Goal: Task Accomplishment & Management: Use online tool/utility

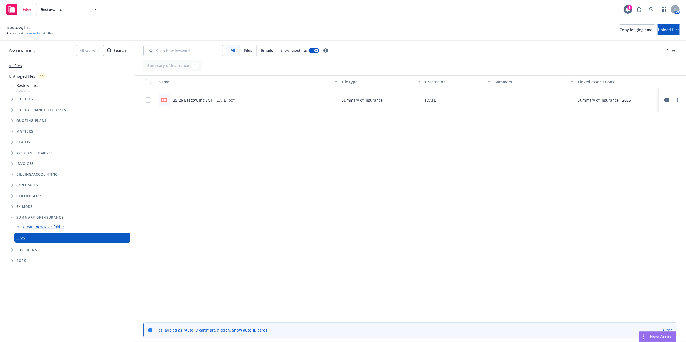
click at [30, 32] on link "Bestow, Inc." at bounding box center [33, 33] width 18 height 5
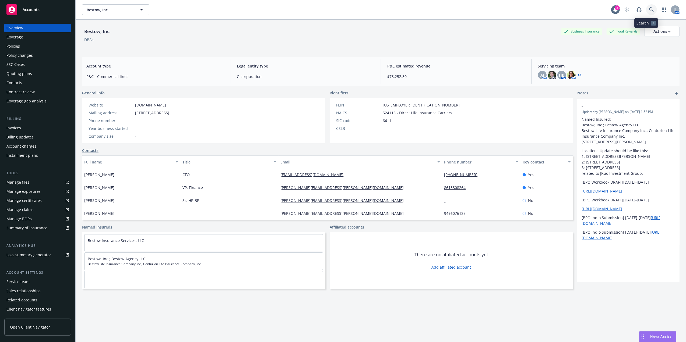
click at [649, 9] on icon at bounding box center [651, 9] width 5 height 5
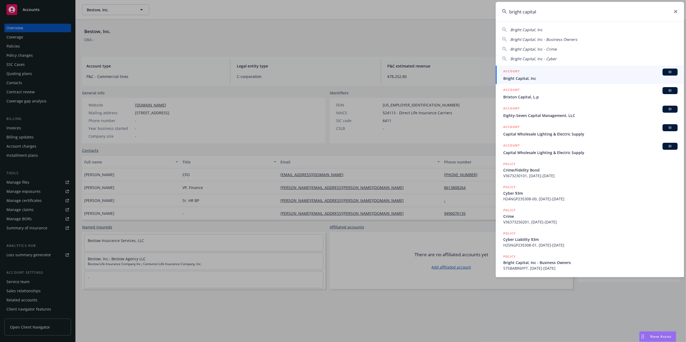
type input "bright capital"
click at [534, 78] on span "Bright Capital, Inc" at bounding box center [590, 79] width 174 height 6
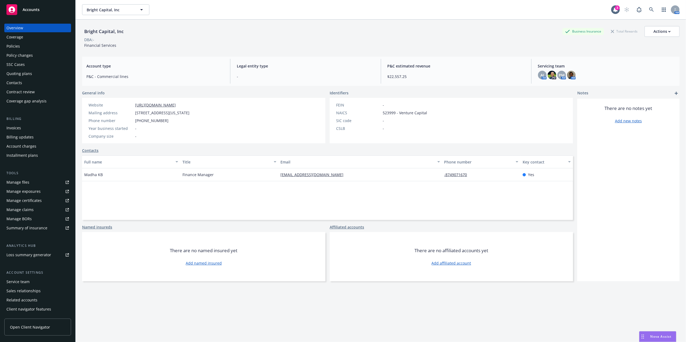
drag, startPoint x: 21, startPoint y: 43, endPoint x: 45, endPoint y: 46, distance: 24.3
click at [21, 43] on div "Policies" at bounding box center [37, 46] width 62 height 9
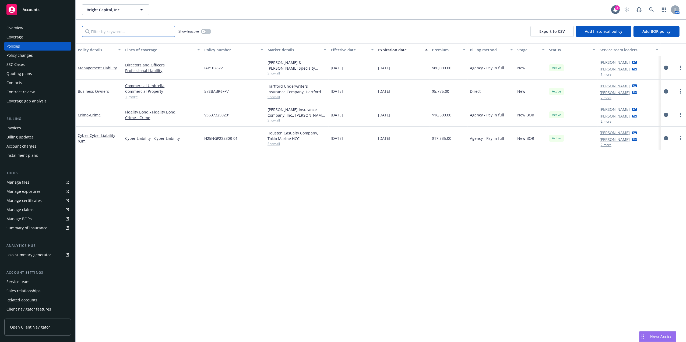
click at [125, 31] on input "Filter by keyword..." at bounding box center [128, 31] width 93 height 11
paste input "H25NGP235308"
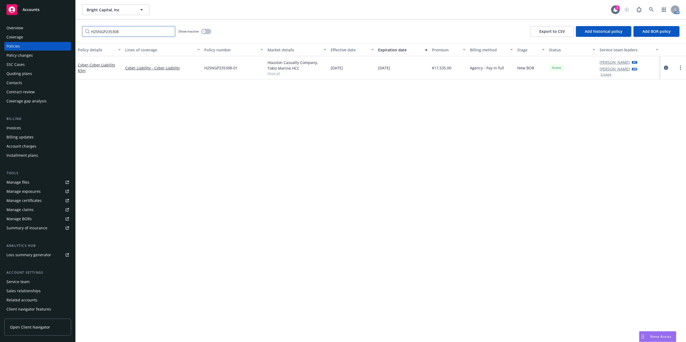
type input "H25NGP235308"
click at [42, 54] on div "Policy changes" at bounding box center [37, 55] width 62 height 9
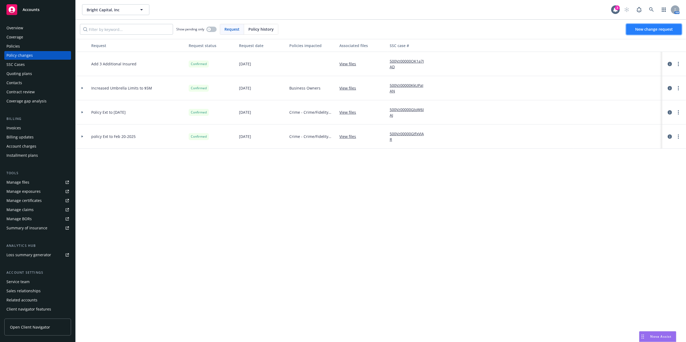
click at [645, 30] on span "New change request" at bounding box center [654, 29] width 38 height 5
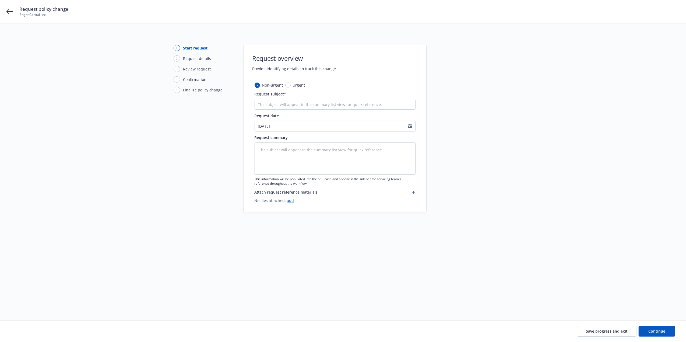
click at [337, 98] on div "Request subject*" at bounding box center [335, 100] width 161 height 19
click at [340, 103] on input "Request subject*" at bounding box center [335, 104] width 161 height 11
click at [307, 109] on input "Request subject*" at bounding box center [335, 104] width 161 height 11
paste input "H25NGP235308"
type textarea "x"
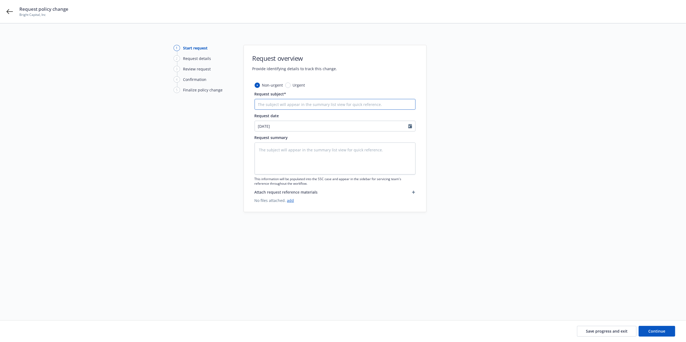
type input "H25NGP235308"
type textarea "x"
type input "H25NGP235308"
type textarea "x"
type input "H25NGP235308"
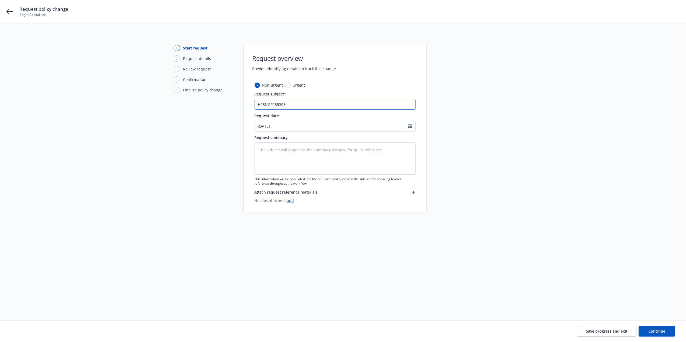
type textarea "x"
type input "H25NGP235308"
type textarea "x"
type input "H25NGP235308 A"
type textarea "x"
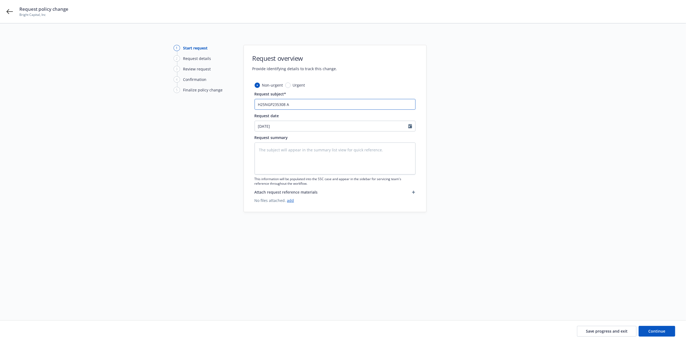
type input "H25NGP235308 Ad"
type textarea "x"
type input "H25NGP235308 Addi"
type textarea "x"
type input "H25NGP235308 Addio"
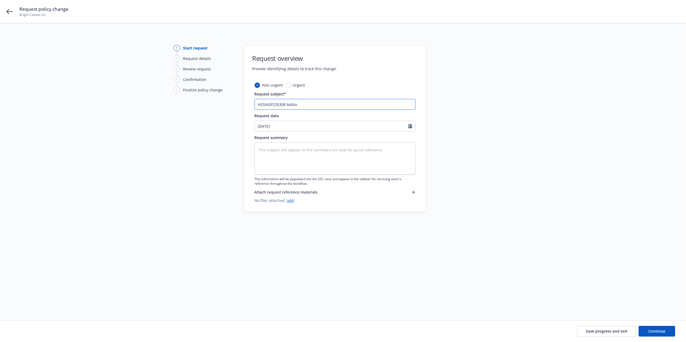
type textarea "x"
type input "H25NGP235308 Addiot"
type textarea "x"
type input "H25NGP235308 Addiotn"
type textarea "x"
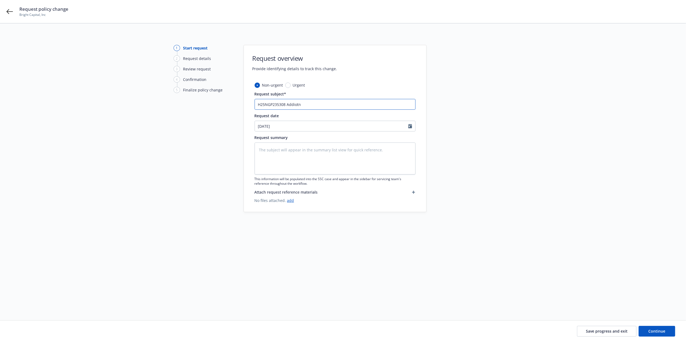
type input "H25NGP235308 Addiotna"
type textarea "x"
type input "H25NGP235308 Addiotnal"
type textarea "x"
type input "H25NGP235308 Addiotnal"
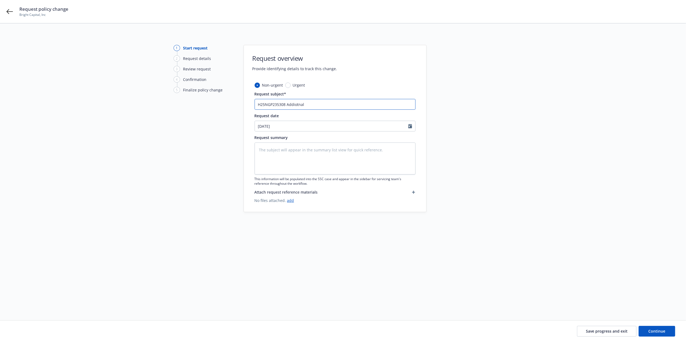
type textarea "x"
type input "H25NGP235308 Addiotnal I"
type textarea "x"
type input "H25NGP235308 Addiotnal In"
type textarea "x"
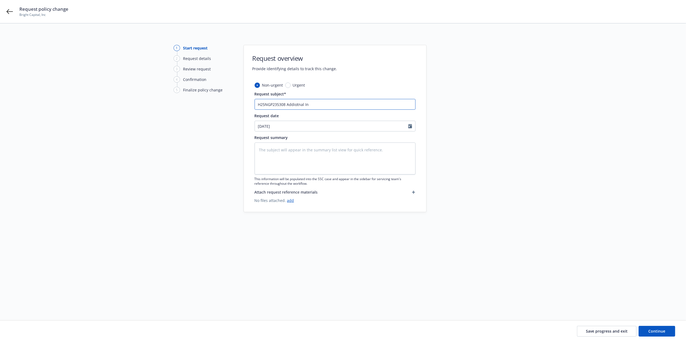
type input "H25NGP235308 Addiotnal Ins"
type textarea "x"
type input "H25NGP235308 Addiotnal Insu"
type textarea "x"
type input "H25NGP235308 Addiotnal Insure"
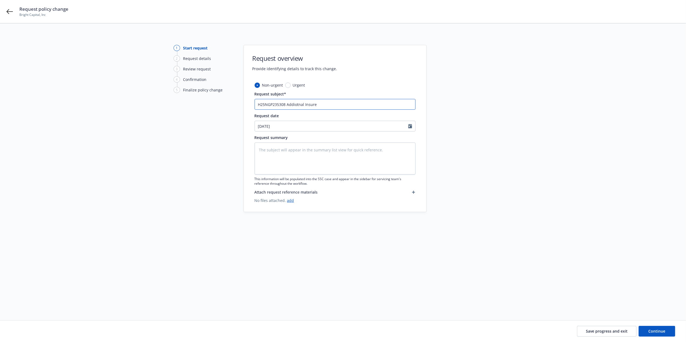
type textarea "x"
type input "H25NGP235308 Addiotnal Insured"
type textarea "x"
type input "H25NGP235308 Addiotnal Insured"
drag, startPoint x: 296, startPoint y: 106, endPoint x: 298, endPoint y: 100, distance: 5.8
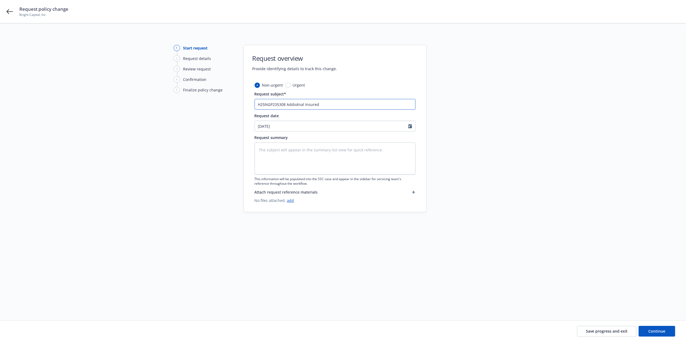
click at [297, 101] on input "H25NGP235308 Addiotnal Insured" at bounding box center [335, 104] width 161 height 11
type textarea "x"
type input "H25NGP235308 Ad Insured"
type textarea "x"
drag, startPoint x: 313, startPoint y: 104, endPoint x: 181, endPoint y: 97, distance: 132.1
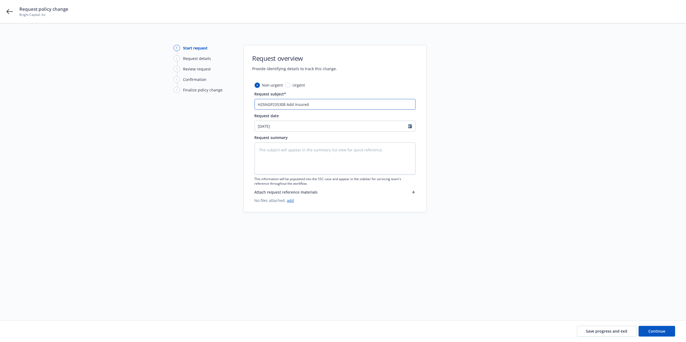
click at [180, 97] on div "1 Start request 2 Request details 3 Review request 4 Confirmation 5 Finalize po…" at bounding box center [342, 165] width 673 height 241
type input "H25NGP235308 Add Insured"
click at [309, 163] on textarea at bounding box center [335, 159] width 161 height 32
paste textarea "H25NGP235308 Add Insured"
type textarea "x"
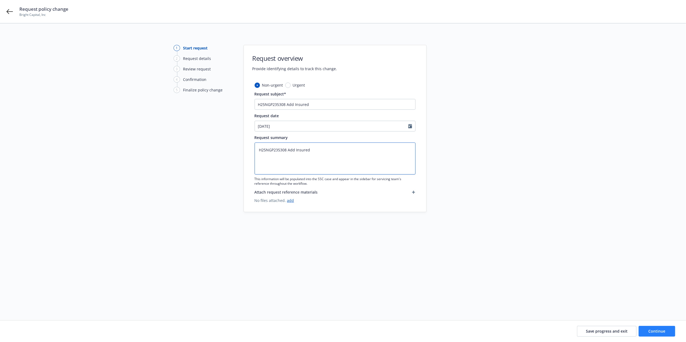
type textarea "H25NGP235308 Add Insured"
click at [657, 329] on button "Continue" at bounding box center [657, 331] width 37 height 11
type textarea "x"
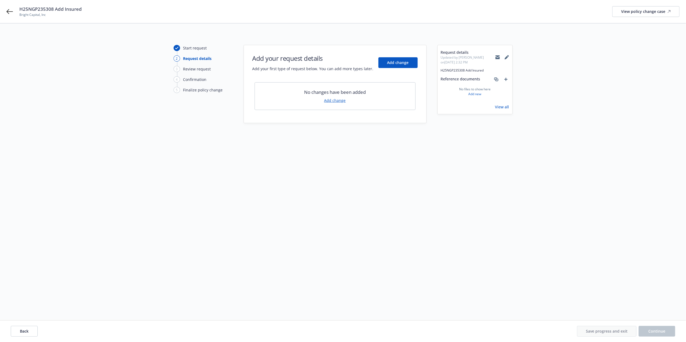
click at [337, 100] on link "Add change" at bounding box center [335, 101] width 22 height 6
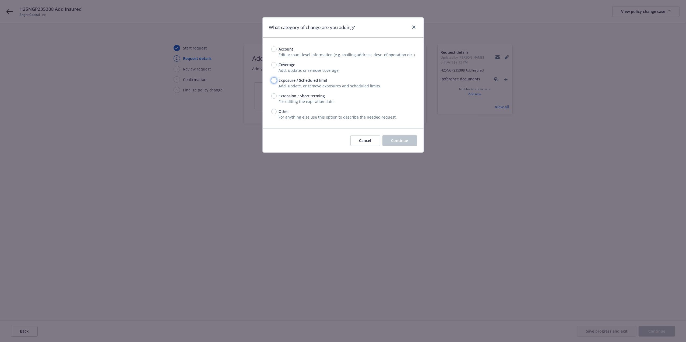
click at [274, 80] on input "Exposure / Scheduled limit" at bounding box center [273, 80] width 5 height 5
radio input "true"
click at [403, 141] on span "Continue" at bounding box center [399, 140] width 17 height 5
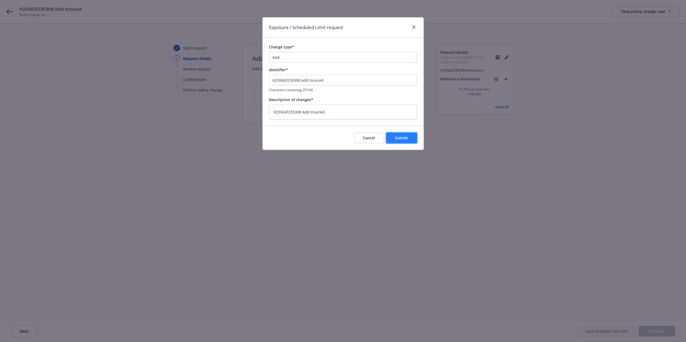
click at [405, 142] on button "Submit" at bounding box center [401, 138] width 31 height 11
type textarea "x"
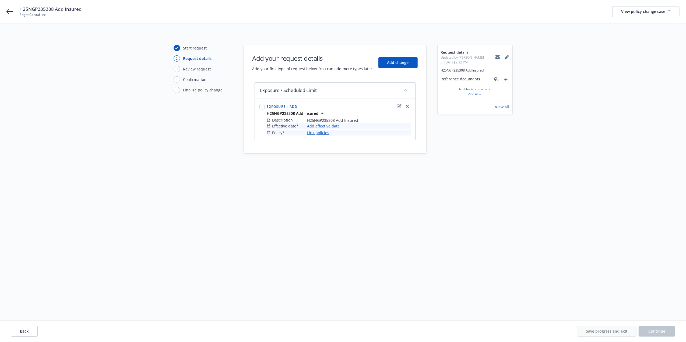
click at [335, 127] on link "Add effective date" at bounding box center [323, 126] width 33 height 6
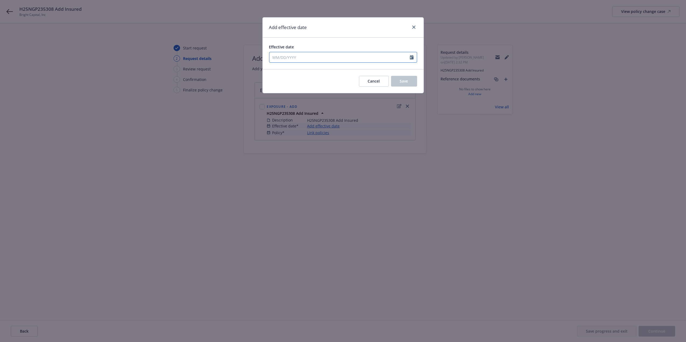
click at [301, 61] on div at bounding box center [343, 57] width 148 height 11
select select "8"
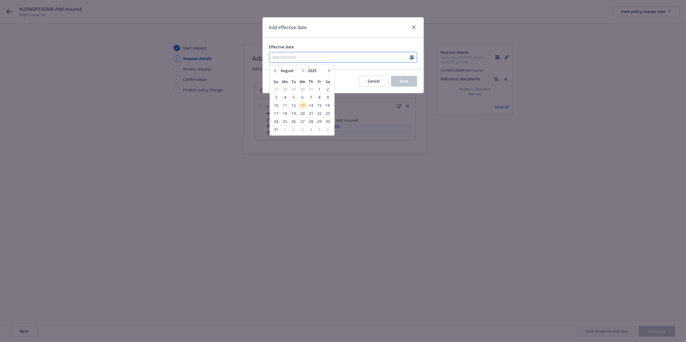
paste input "[DATE]"
type input "[DATE]"
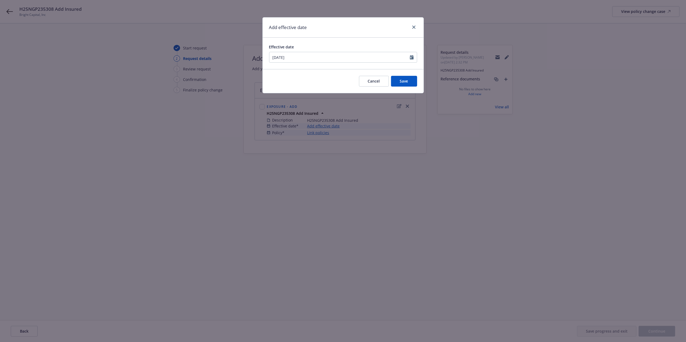
click at [366, 40] on div "Effective date 07/18/2025 January February March April May June July August Sep…" at bounding box center [343, 53] width 161 height 31
click at [405, 78] on button "Save" at bounding box center [404, 81] width 26 height 11
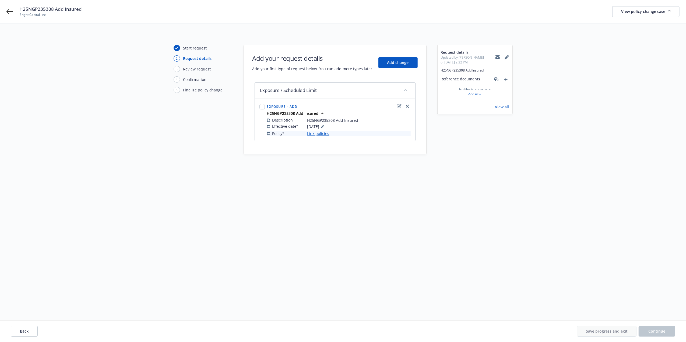
click at [325, 134] on link "Link policies" at bounding box center [318, 134] width 22 height 6
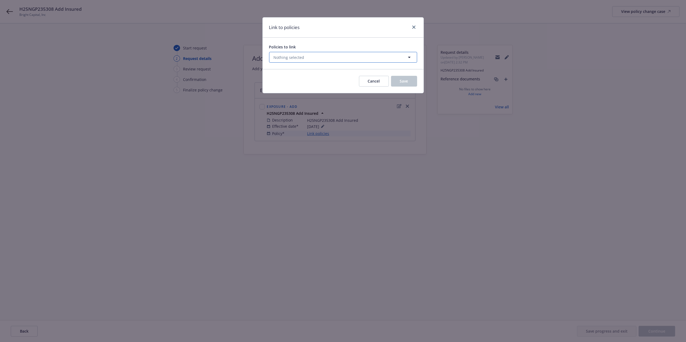
click at [331, 63] on button "Nothing selected" at bounding box center [343, 57] width 148 height 11
select select "ACTIVE"
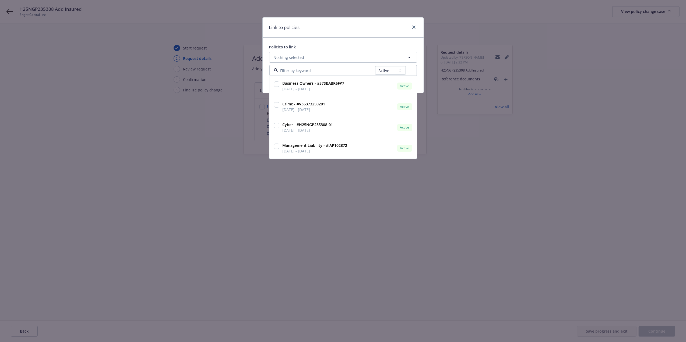
type input "H25NGP235308-01"
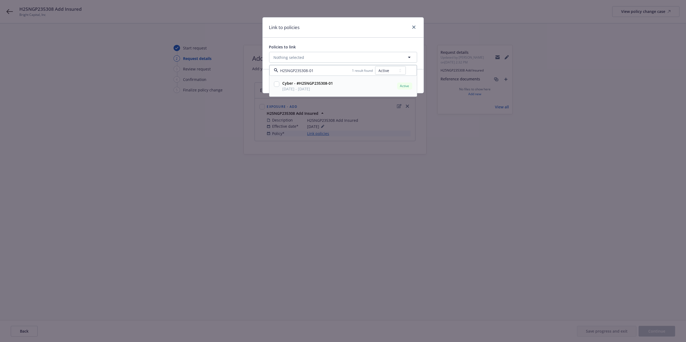
drag, startPoint x: 276, startPoint y: 86, endPoint x: 279, endPoint y: 83, distance: 4.2
click at [276, 86] on input "checkbox" at bounding box center [276, 84] width 5 height 5
checkbox input "true"
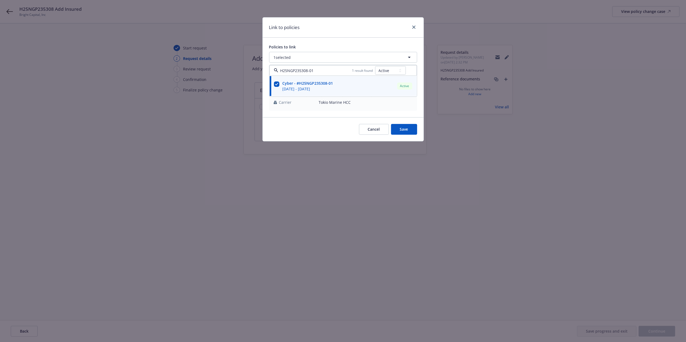
type input "H25NGP235308-01"
click at [334, 37] on div "Link to policies" at bounding box center [343, 27] width 161 height 20
drag, startPoint x: 402, startPoint y: 128, endPoint x: 405, endPoint y: 128, distance: 3.2
click at [402, 128] on span "Save" at bounding box center [404, 129] width 8 height 5
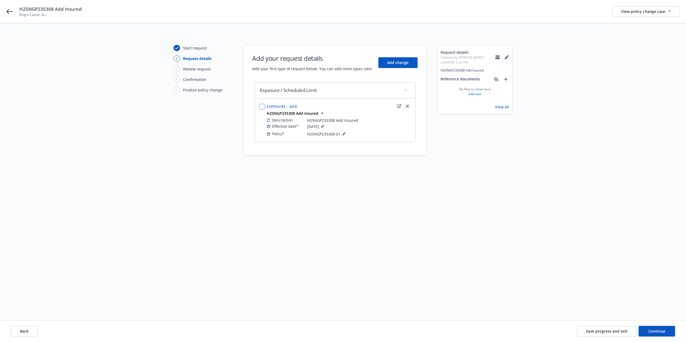
click at [262, 109] on input "checkbox" at bounding box center [262, 106] width 5 height 5
checkbox input "true"
click at [654, 330] on span "Continue" at bounding box center [657, 331] width 17 height 5
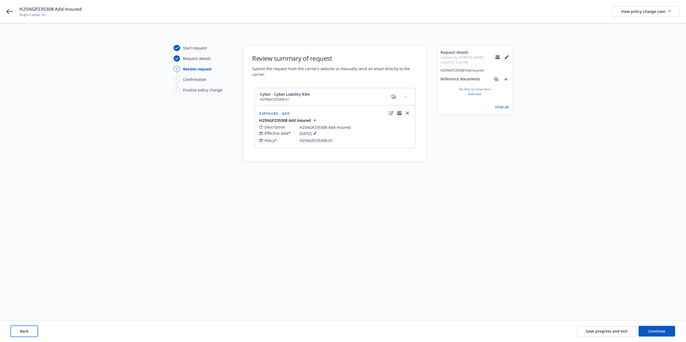
click at [31, 331] on button "Back" at bounding box center [24, 331] width 27 height 11
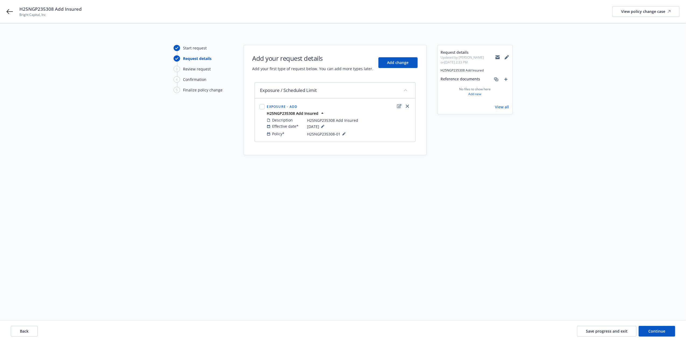
click at [397, 106] on icon "edit" at bounding box center [399, 106] width 5 height 4
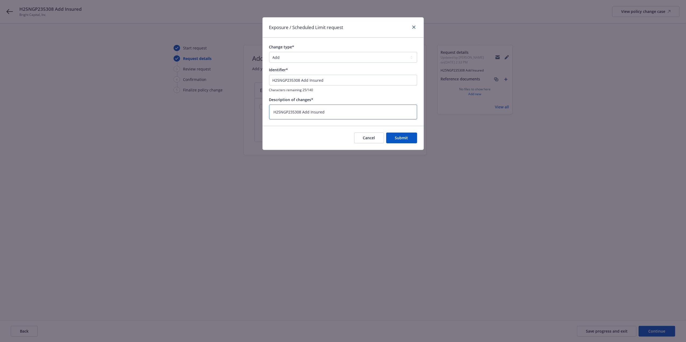
drag, startPoint x: 347, startPoint y: 112, endPoint x: 90, endPoint y: 109, distance: 257.1
click at [90, 109] on div "Exposure / Scheduled Limit request Change type* Add Audit Change Remove Identif…" at bounding box center [343, 171] width 686 height 342
click at [352, 111] on textarea "H25NGP235308 Add Insured" at bounding box center [343, 112] width 148 height 15
type textarea "x"
type textarea "H25NGP235308 Add Insured :"
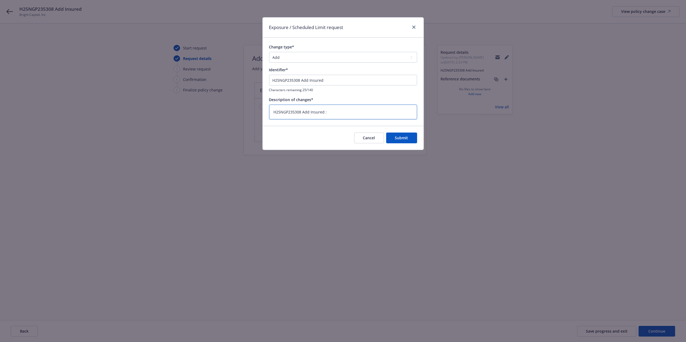
type textarea "x"
type textarea "H25NGP235308 Add Insured :"
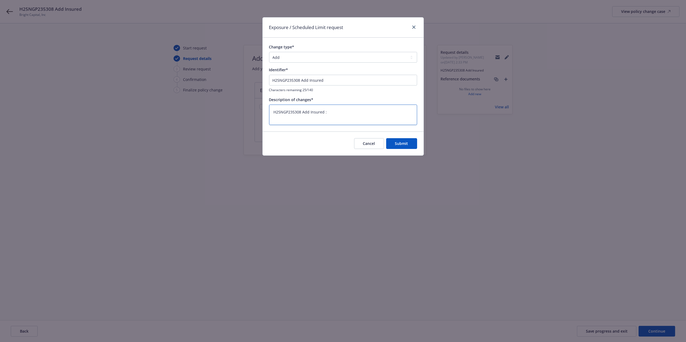
paste textarea "1. Evolve Bank & Trust 2. CBW Bank 3. Continental Bank"
type textarea "x"
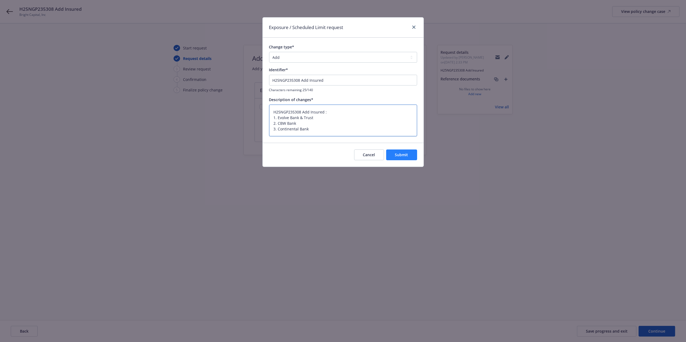
type textarea "H25NGP235308 Add Insured : 1. Evolve Bank & Trust 2. CBW Bank 3. Continental Ba…"
click at [413, 155] on button "Submit" at bounding box center [401, 155] width 31 height 11
type textarea "x"
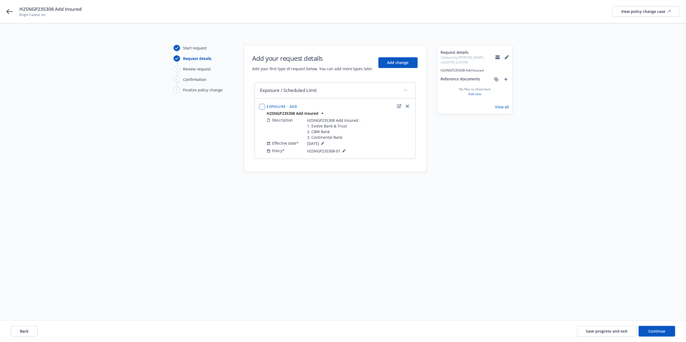
click at [262, 109] on input "checkbox" at bounding box center [262, 106] width 5 height 5
checkbox input "true"
click at [657, 329] on span "Continue" at bounding box center [657, 331] width 17 height 5
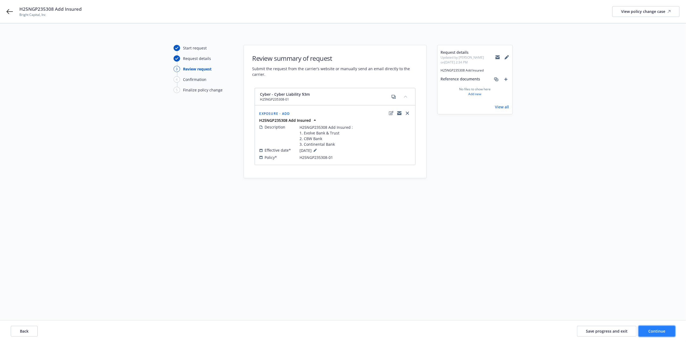
click at [659, 330] on span "Continue" at bounding box center [657, 331] width 17 height 5
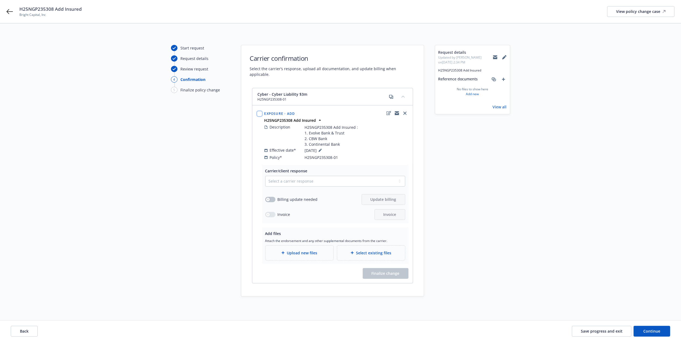
click at [262, 111] on input "checkbox" at bounding box center [259, 113] width 5 height 5
checkbox input "true"
drag, startPoint x: 323, startPoint y: 174, endPoint x: 317, endPoint y: 177, distance: 6.8
click at [323, 176] on select "Select a carrier response Accepted Accepted with revision No endorsement needed…" at bounding box center [335, 181] width 140 height 11
select select "ACCEPTED"
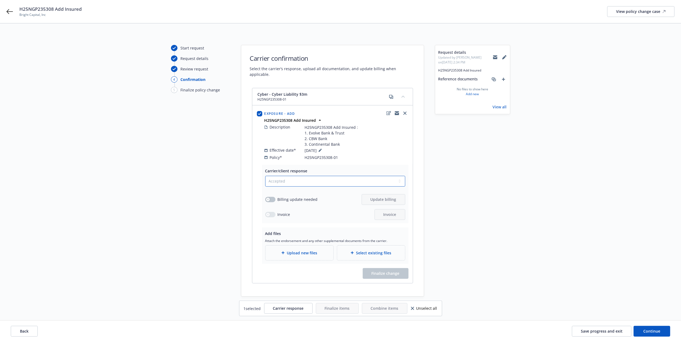
click at [265, 176] on select "Select a carrier response Accepted Accepted with revision No endorsement needed…" at bounding box center [335, 181] width 140 height 11
click at [273, 197] on button "button" at bounding box center [270, 199] width 10 height 5
click at [381, 197] on span "Update billing" at bounding box center [383, 199] width 26 height 5
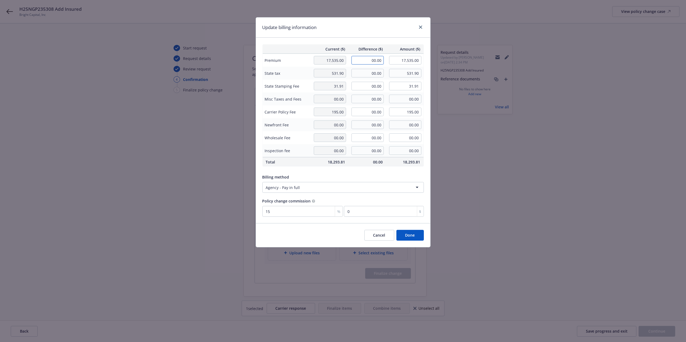
click at [370, 63] on input "00.00" at bounding box center [368, 60] width 32 height 9
paste input "25"
type input "250.00"
type input "17,785.00"
type input "37.5"
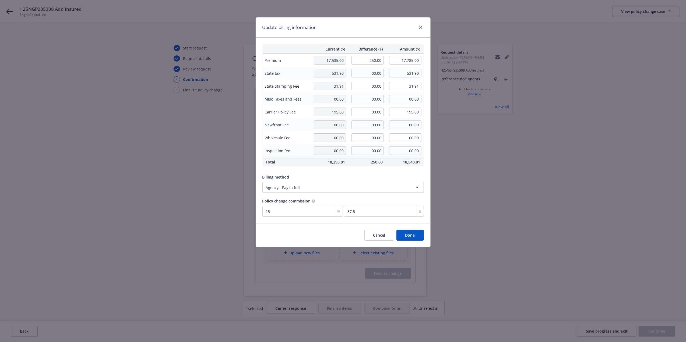
click at [381, 35] on div "Update billing information" at bounding box center [343, 27] width 174 height 20
click at [375, 83] on input "00.00" at bounding box center [368, 86] width 32 height 9
click at [374, 83] on input "00.00" at bounding box center [368, 86] width 32 height 9
paste input ".45"
type input "0.45"
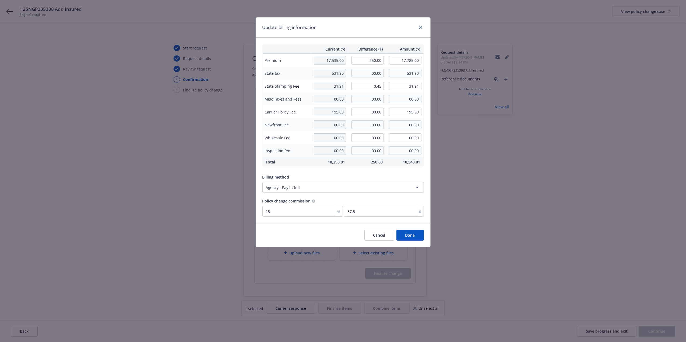
type input "32.36"
click at [374, 72] on input "00.00" at bounding box center [368, 73] width 32 height 9
paste input "7.5"
type input "7.50"
type input "539.40"
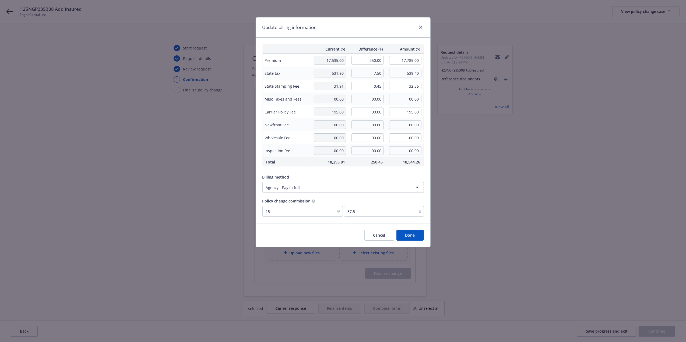
click at [359, 29] on div "Update billing information" at bounding box center [343, 27] width 174 height 20
click at [412, 238] on button "Done" at bounding box center [410, 235] width 27 height 11
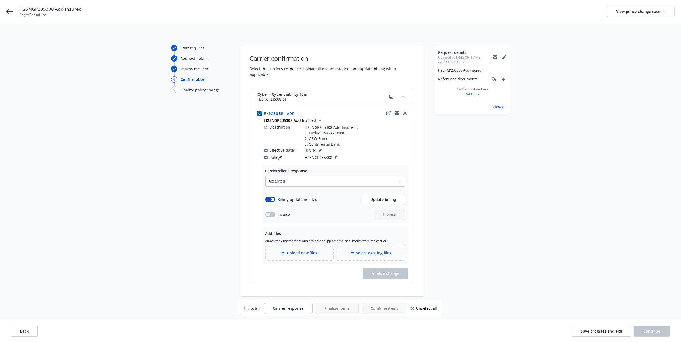
click at [304, 250] on span "Upload new files" at bounding box center [302, 253] width 30 height 6
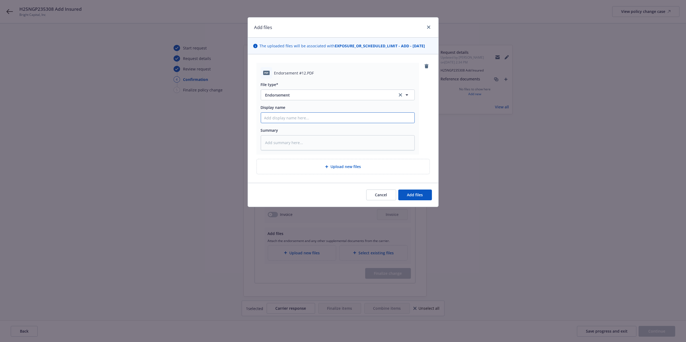
click at [292, 120] on input "Display name" at bounding box center [337, 118] width 153 height 10
paste input "7.50"
type textarea "x"
type input "7.50"
type textarea "x"
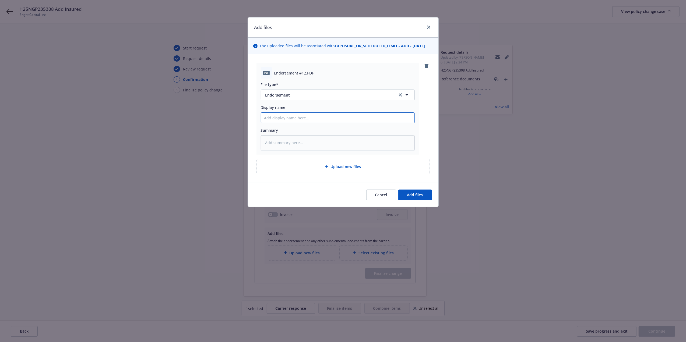
type textarea "x"
type input "A"
type textarea "x"
type input "Ad"
type textarea "x"
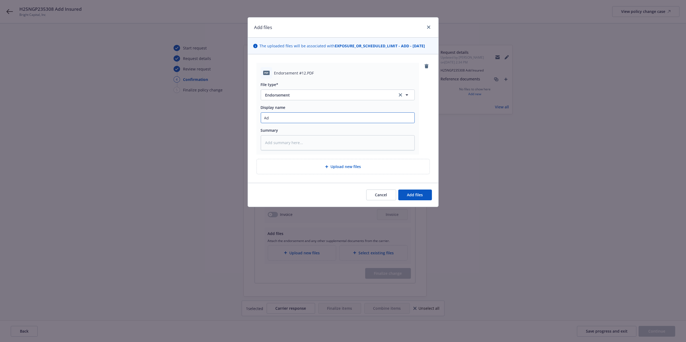
type input "Add"
type textarea "x"
type input "Add"
type textarea "x"
type input "Add I"
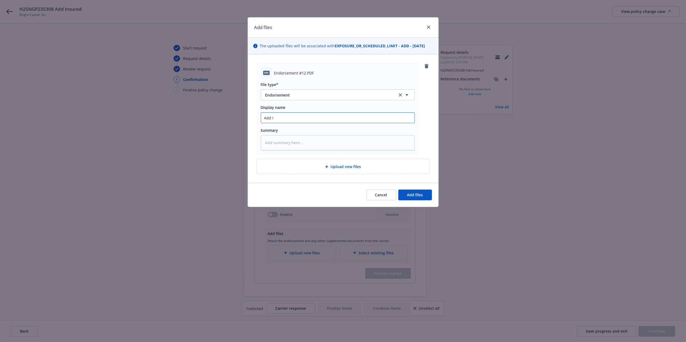
type textarea "x"
type input "Add"
type textarea "x"
type input "Add A"
type textarea "x"
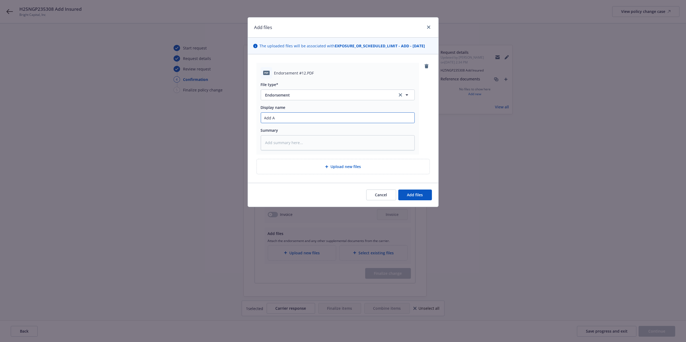
type input "Add Ad"
type textarea "x"
type input "Add Add"
type textarea "x"
type input "Add Addi"
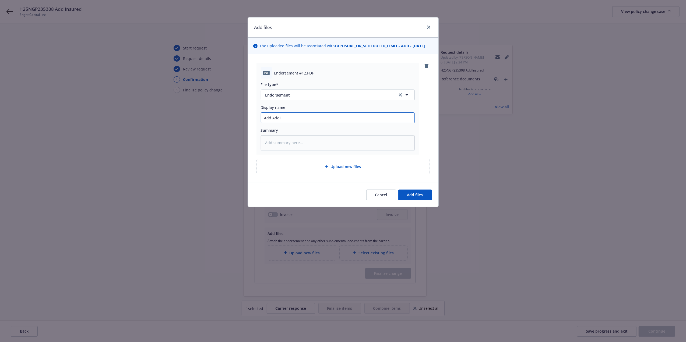
type textarea "x"
type input "Add Addio"
type textarea "x"
type input "Add Addion"
type textarea "x"
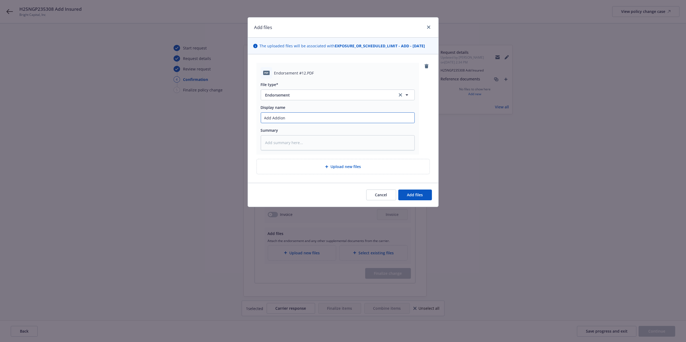
type input "Add Addio"
type textarea "x"
type input "Add Addi"
type textarea "x"
type input "Add Add"
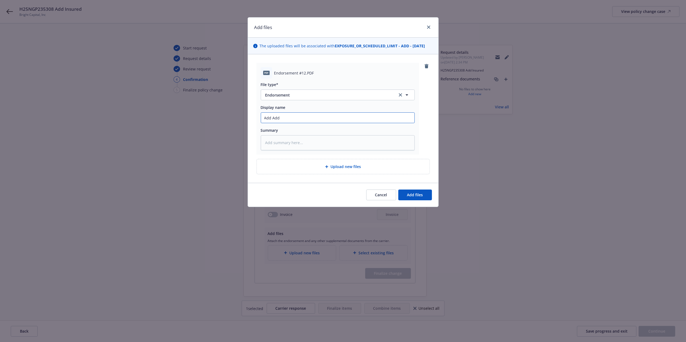
type textarea "x"
type input "Add Addit"
type textarea "x"
type input "Add Additi"
type textarea "x"
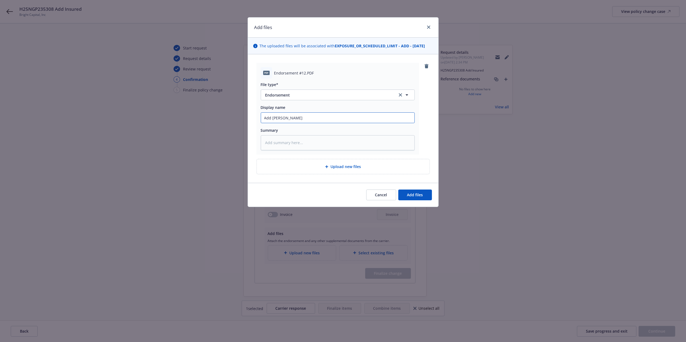
type input "Add Additio"
type textarea "x"
type input "Add Addition"
type textarea "x"
type input "Add Additiona"
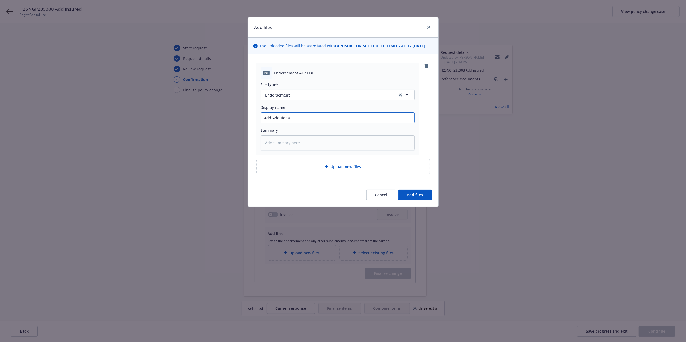
type textarea "x"
type input "Add Additional"
type textarea "x"
type input "Add Additional"
type textarea "x"
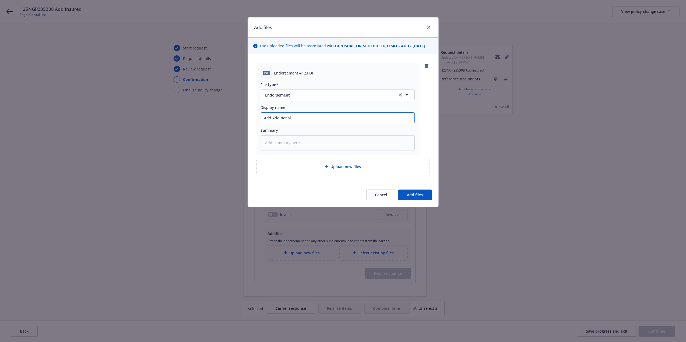
type input "Add Additional I"
type textarea "x"
type input "Add Additional In"
type textarea "x"
type input "Add Additional Inj"
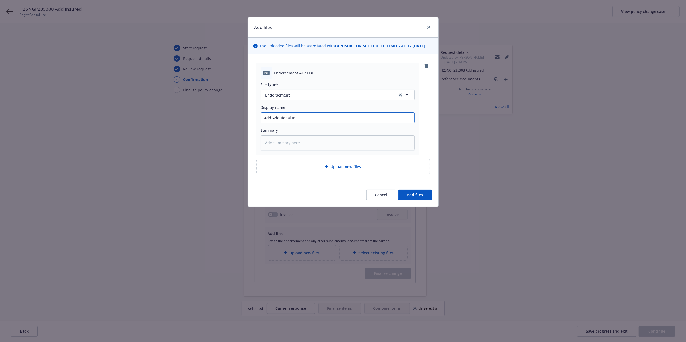
type textarea "x"
type input "Add Additional In"
type textarea "x"
type input "Add Additional Ins"
type textarea "x"
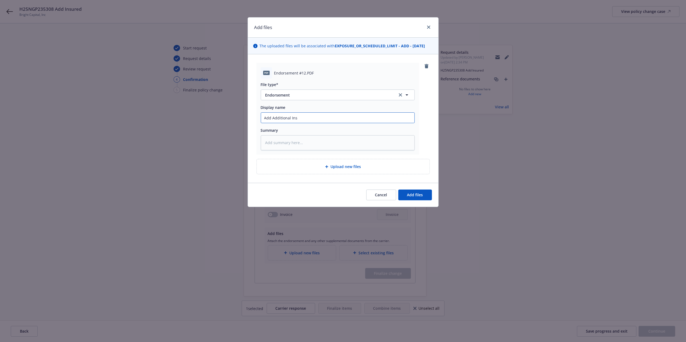
type input "Add Additional In"
type textarea "x"
type input "Add Additional Ins"
type textarea "x"
type input "Add Additional Insu"
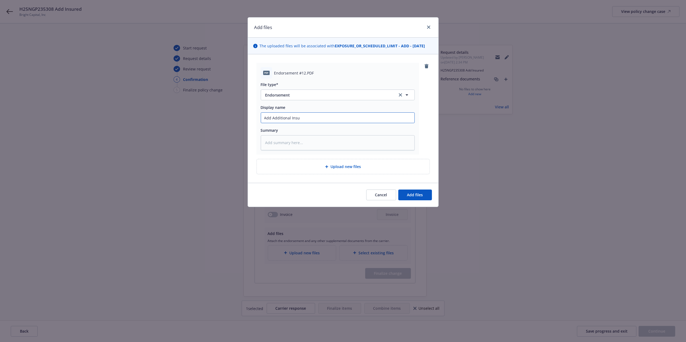
type textarea "x"
type input "Add Additional Insur"
type textarea "x"
type input "Add Additional Insure"
type textarea "x"
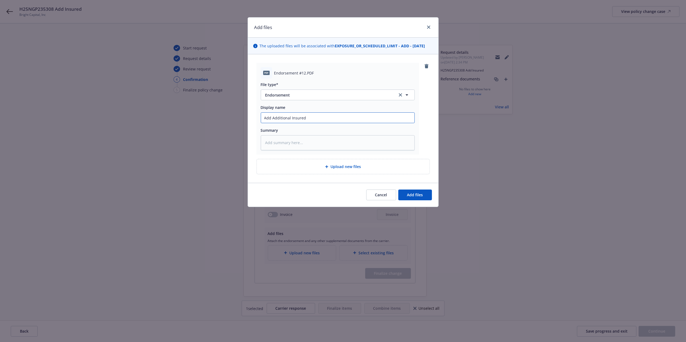
type input "Add Additional Insured"
type textarea "x"
type input "Add Additional Insured"
type textarea "x"
type input "Add Additional Insured"
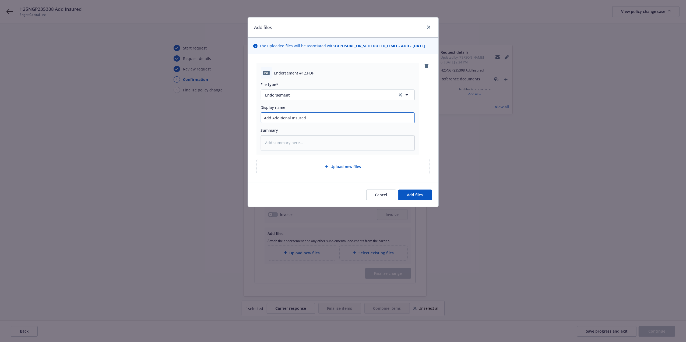
type textarea "x"
type input "Add Additional Insured I"
type textarea "x"
type input "Add Additional Insured In"
type textarea "x"
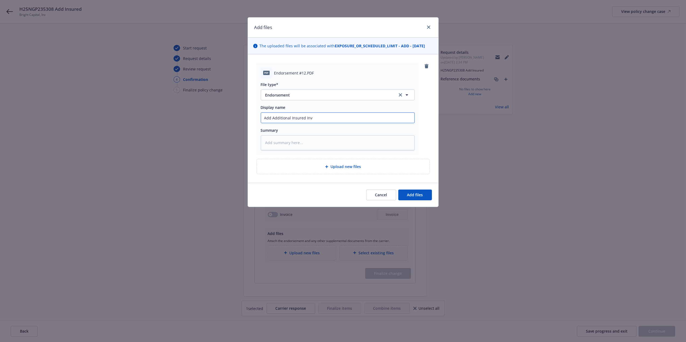
type input "Add Additional Insured Invo"
type textarea "x"
type input "Add Additional Insured Invoic"
type textarea "x"
type input "Add Additional Insured Invoice"
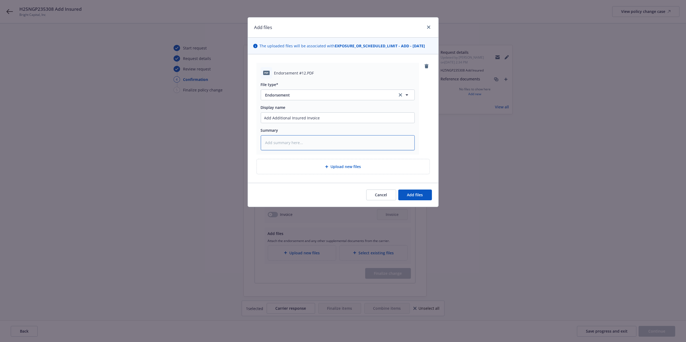
drag, startPoint x: 297, startPoint y: 143, endPoint x: 301, endPoint y: 143, distance: 4.3
click at [297, 143] on textarea at bounding box center [338, 142] width 154 height 15
paste textarea "1. Evolve Bank & Trust 2. CBW Bank 3. Continental Bank"
type textarea "x"
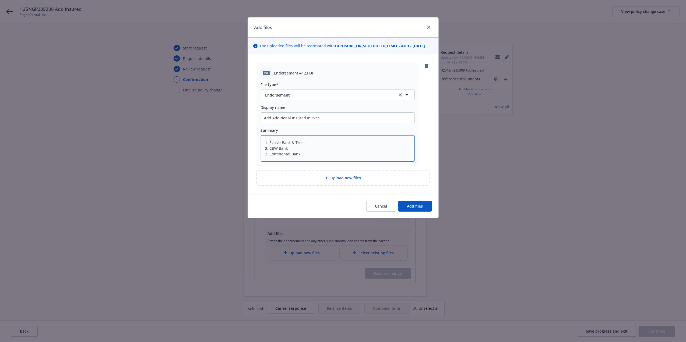
type textarea "1. Evolve Bank & Trust 2. CBW Bank 3. Continental Bank"
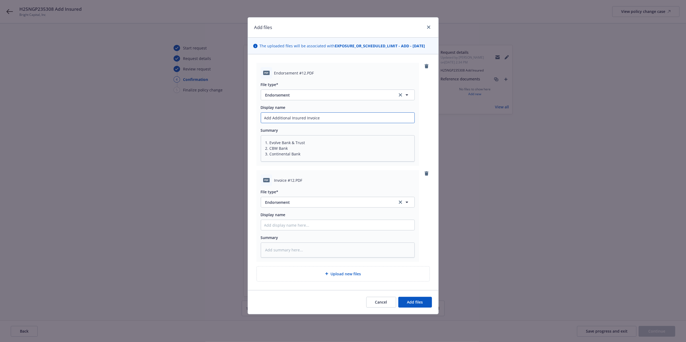
click at [311, 116] on input "Add Additional Insured Invoice" at bounding box center [337, 118] width 153 height 10
type textarea "x"
type input "Add Additional Insured e"
type textarea "x"
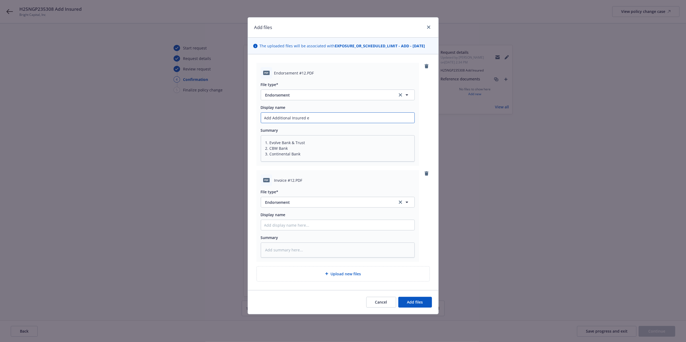
type input "Add Additional Insured en"
type textarea "x"
type input "Add Additional Insured endo"
type textarea "x"
type input "Add Additional Insured endors"
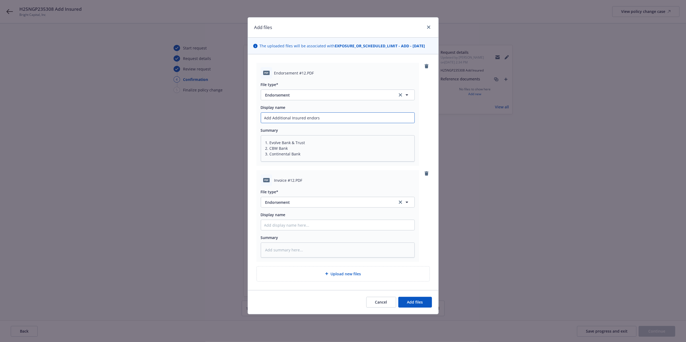
type textarea "x"
type input "Add Additional Insured endorse"
type textarea "x"
type input "Add Additional Insured endorsem"
type textarea "x"
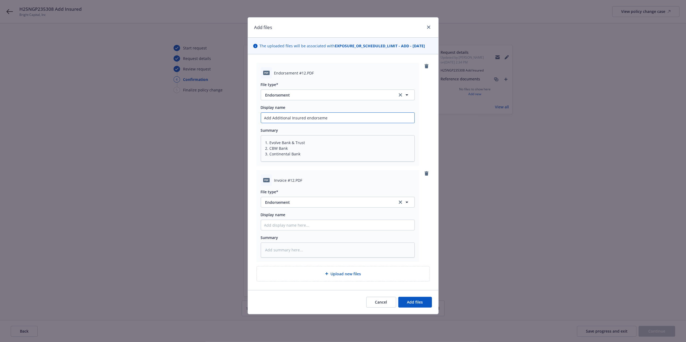
type input "Add Additional Insured endorsemen"
type textarea "x"
type input "Add Additional Insured endorsement"
click at [285, 123] on input "Display name" at bounding box center [337, 118] width 153 height 10
paste input "Add Additional Insured endorsement"
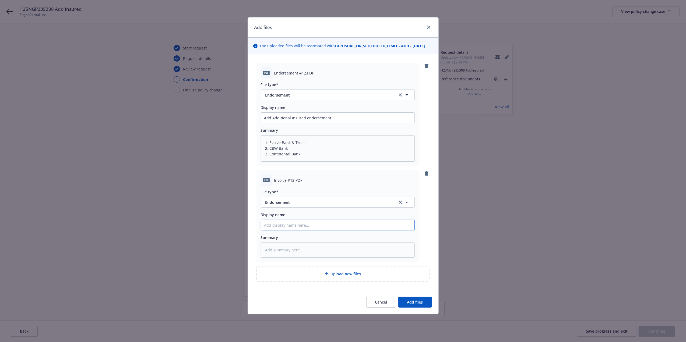
type textarea "x"
type input "Add Additional Insured endorsement"
type textarea "x"
type input "Add Additional Insured endorsement"
type textarea "x"
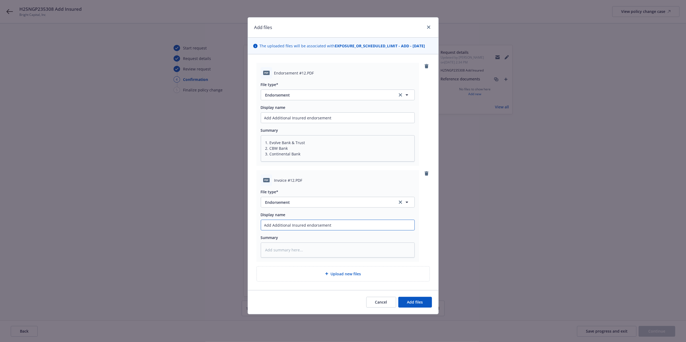
type input "Add Additional Insured endorsement I"
type textarea "x"
type input "Add Additional Insured endorsement In"
type textarea "x"
type input "Add Additional Insured endorsement Inv"
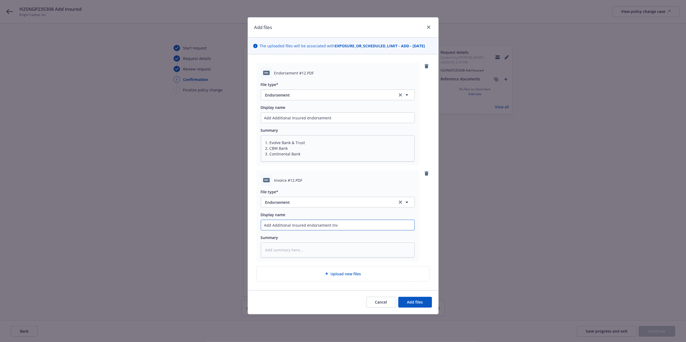
type textarea "x"
type input "Add Additional Insured endorsement Invo"
type textarea "x"
type input "Add Additional Insured endorsement Invoi"
type textarea "x"
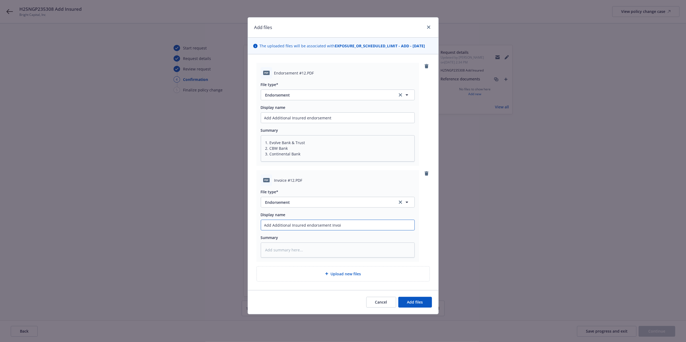
type input "Add Additional Insured endorsement Invoic"
type textarea "x"
type input "Add Additional Insured endorsement Invoice"
click at [308, 153] on textarea "1. Evolve Bank & Trust 2. CBW Bank 3. Continental Bank" at bounding box center [338, 148] width 154 height 26
click at [303, 248] on textarea at bounding box center [338, 250] width 154 height 15
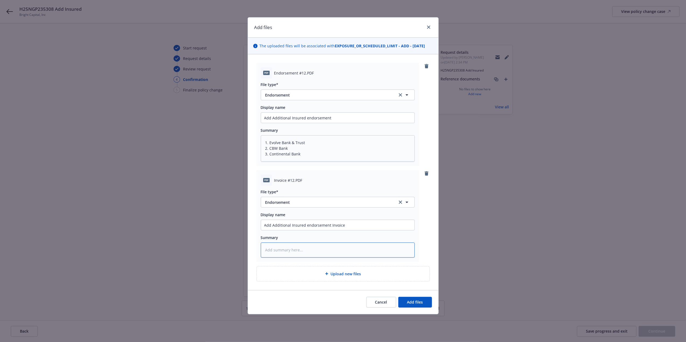
paste textarea "1. Evolve Bank & Trust 2. CBW Bank 3. Continental Bank"
type textarea "x"
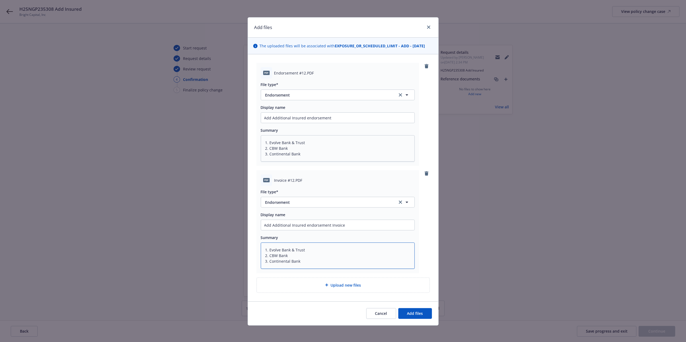
type textarea "1. Evolve Bank & Trust 2. CBW Bank 3. Continental Bank"
click at [286, 204] on span "Endorsement" at bounding box center [327, 203] width 125 height 6
type input "inv"
click at [294, 192] on div "Invoice - Third Party" at bounding box center [337, 187] width 153 height 14
click at [423, 315] on button "Add files" at bounding box center [415, 313] width 34 height 11
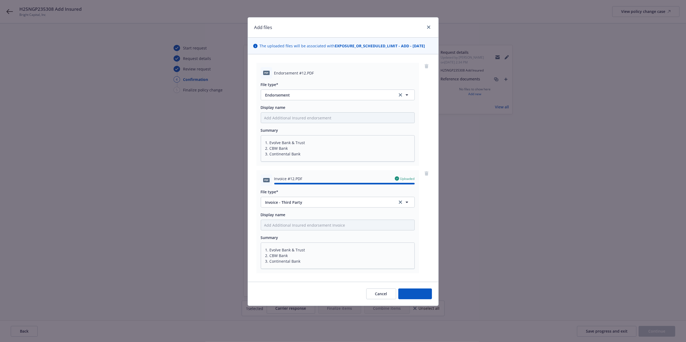
type textarea "x"
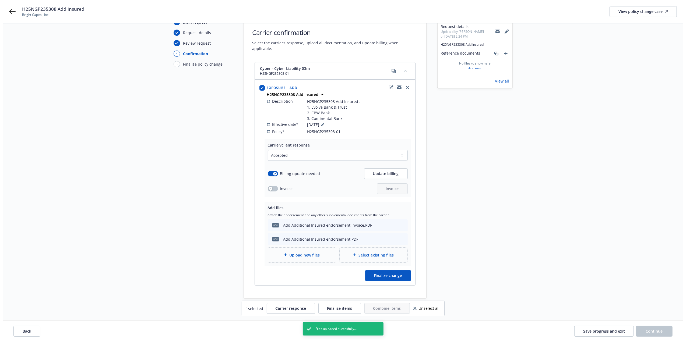
scroll to position [34, 0]
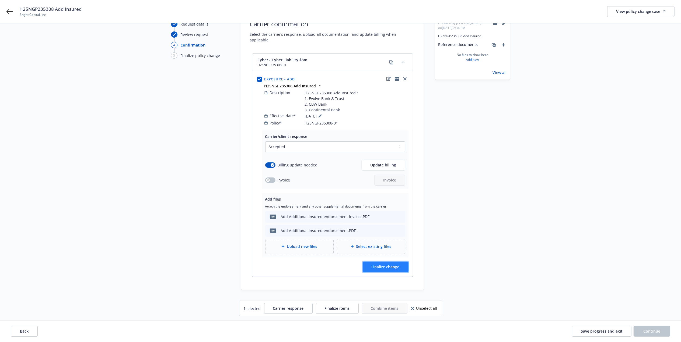
click at [385, 265] on span "Finalize change" at bounding box center [385, 267] width 28 height 5
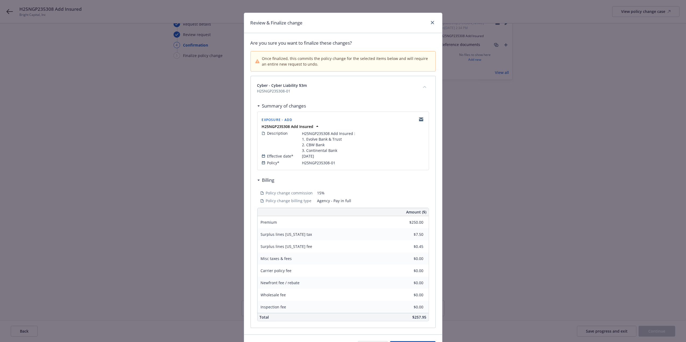
scroll to position [40, 0]
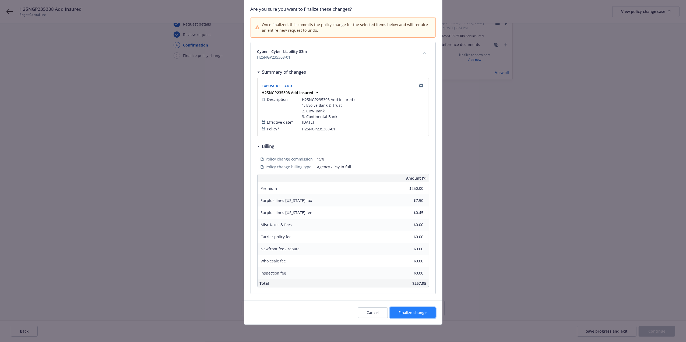
click at [424, 312] on button "Finalize change" at bounding box center [413, 313] width 46 height 11
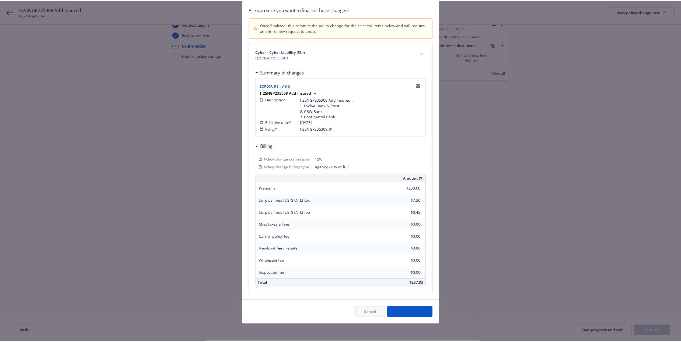
scroll to position [34, 0]
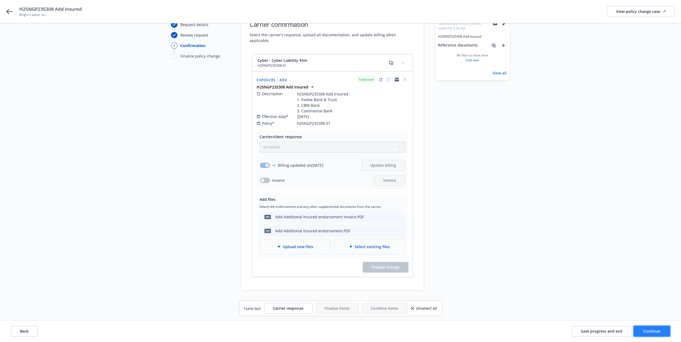
click at [651, 329] on span "Continue" at bounding box center [651, 331] width 17 height 5
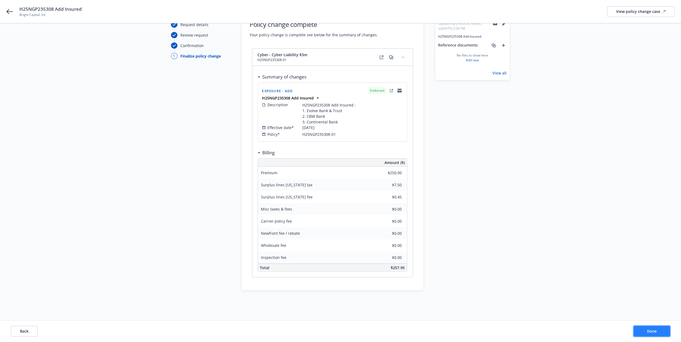
click at [651, 331] on span "Done" at bounding box center [652, 331] width 10 height 5
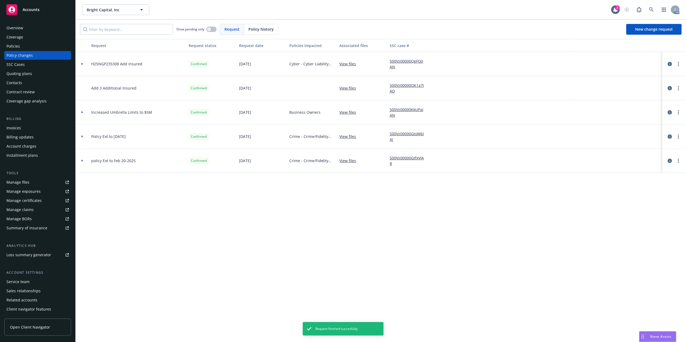
click at [34, 75] on div "Quoting plans" at bounding box center [37, 73] width 62 height 9
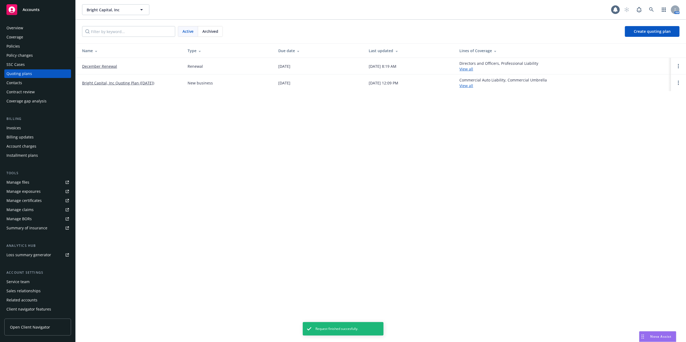
click at [25, 55] on div "Policy changes" at bounding box center [19, 55] width 26 height 9
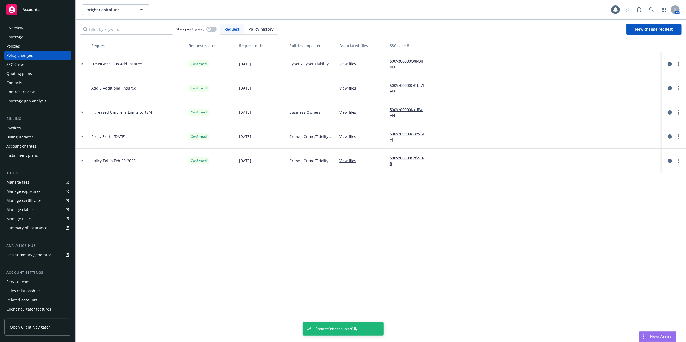
click at [25, 127] on div "Invoices" at bounding box center [37, 128] width 62 height 9
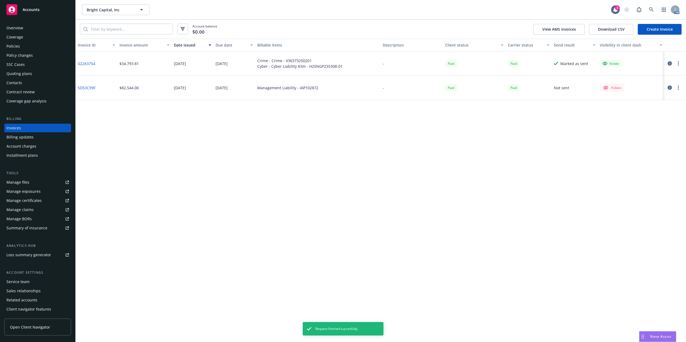
click at [659, 30] on link "Create Invoice" at bounding box center [660, 29] width 44 height 11
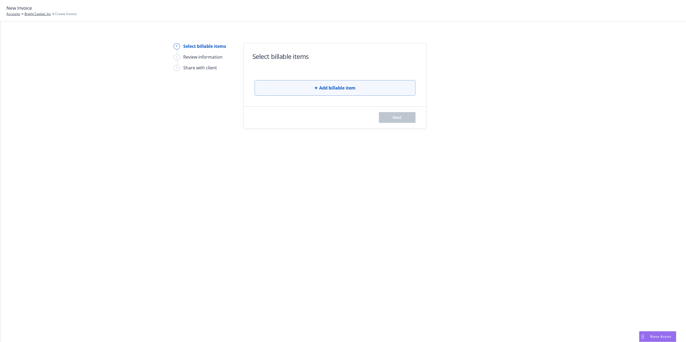
click at [301, 88] on button "Add billable item" at bounding box center [335, 88] width 161 height 16
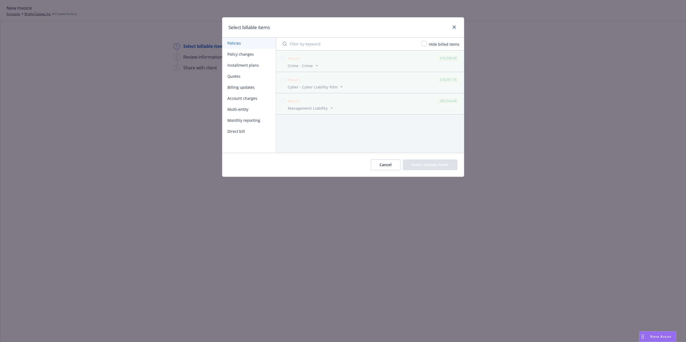
click at [240, 51] on button "Policy changes" at bounding box center [249, 54] width 54 height 11
click at [283, 59] on input "checkbox" at bounding box center [282, 58] width 5 height 5
checkbox input "true"
click at [314, 67] on span "Cyber Liability $3m - Cyber" at bounding box center [313, 66] width 50 height 6
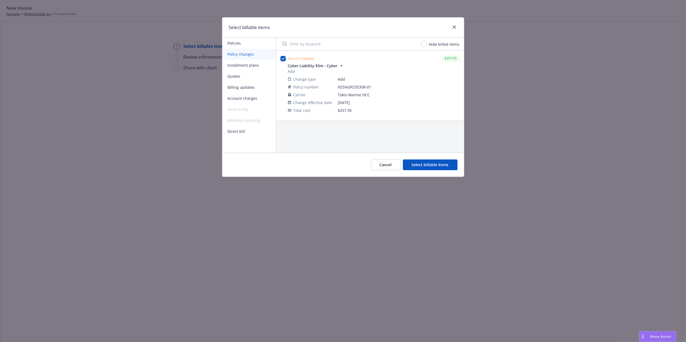
click at [440, 161] on button "Select billable items" at bounding box center [430, 165] width 55 height 11
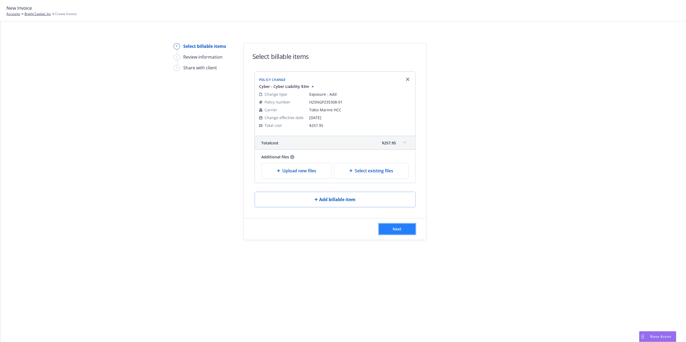
click at [401, 229] on span "Next" at bounding box center [397, 229] width 9 height 5
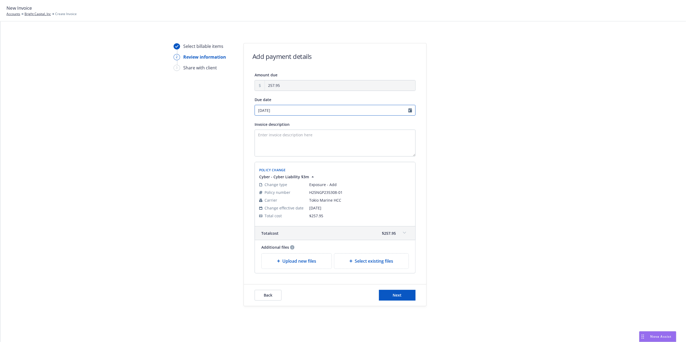
click at [408, 111] on input "[DATE]" at bounding box center [335, 110] width 161 height 11
select select "August"
select select "2025"
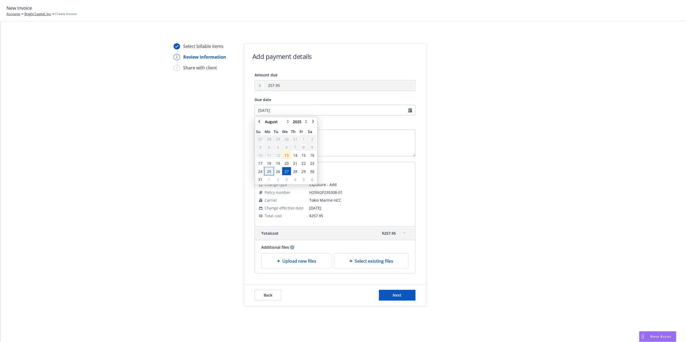
click at [269, 170] on span "25" at bounding box center [269, 172] width 4 height 6
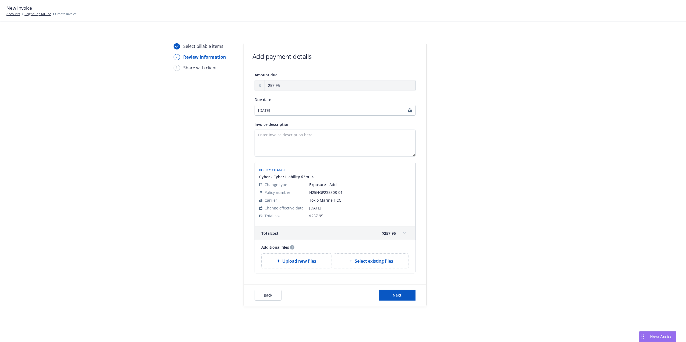
type input "[DATE]"
click at [558, 167] on div "Select billable items 2 Review information 3 Share with client Add payment deta…" at bounding box center [343, 175] width 673 height 264
click at [398, 296] on span "Next" at bounding box center [397, 295] width 9 height 5
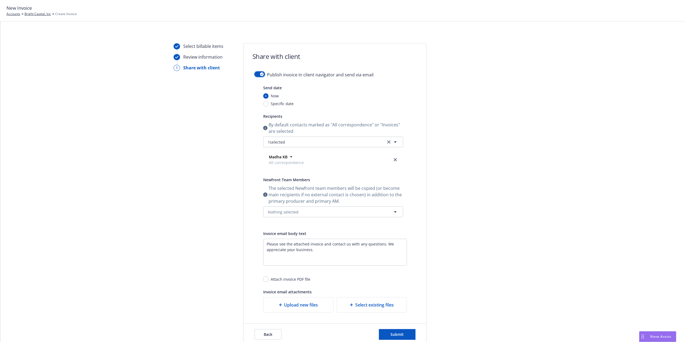
click at [257, 74] on button "button" at bounding box center [260, 74] width 10 height 5
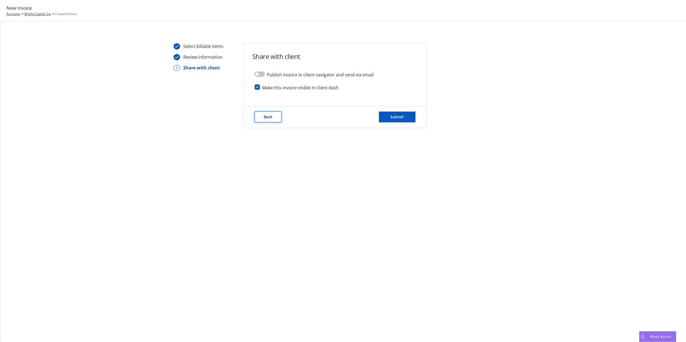
click at [271, 121] on button "Back" at bounding box center [268, 117] width 27 height 11
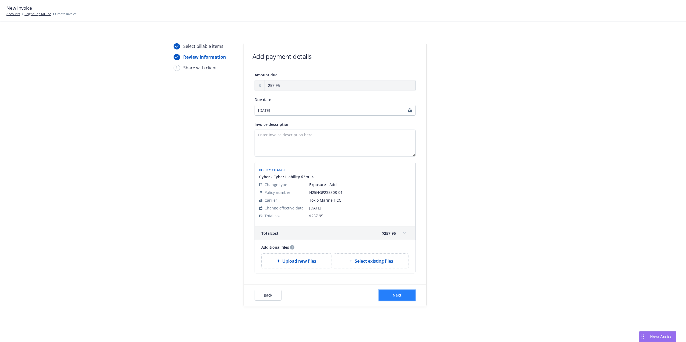
click at [399, 296] on span "Next" at bounding box center [397, 295] width 9 height 5
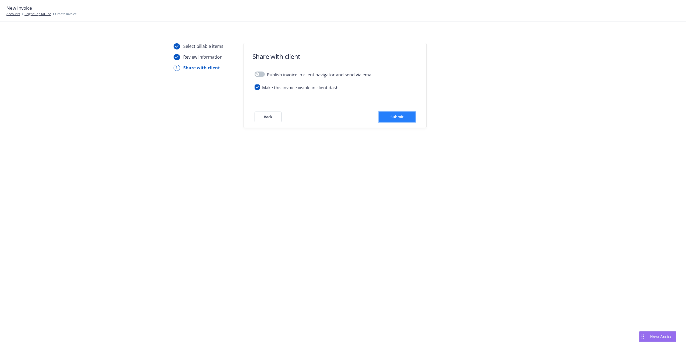
click at [392, 119] on span "Submit" at bounding box center [397, 116] width 13 height 5
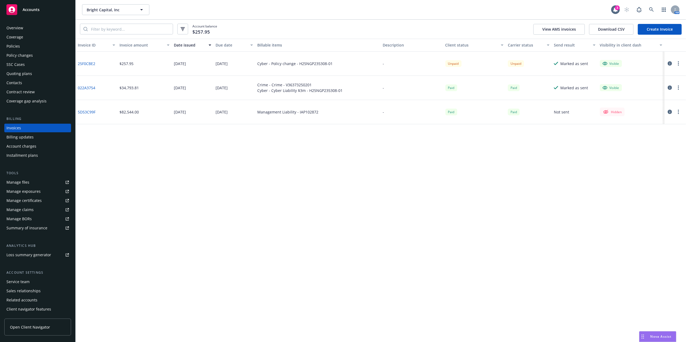
click at [83, 61] on link "25F0CBE2" at bounding box center [86, 64] width 17 height 6
click at [22, 45] on div "Policies" at bounding box center [37, 46] width 62 height 9
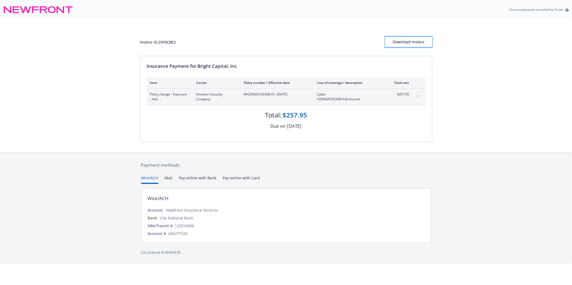
click at [416, 40] on div "Download Invoice" at bounding box center [408, 42] width 47 height 10
